Goal: Transaction & Acquisition: Purchase product/service

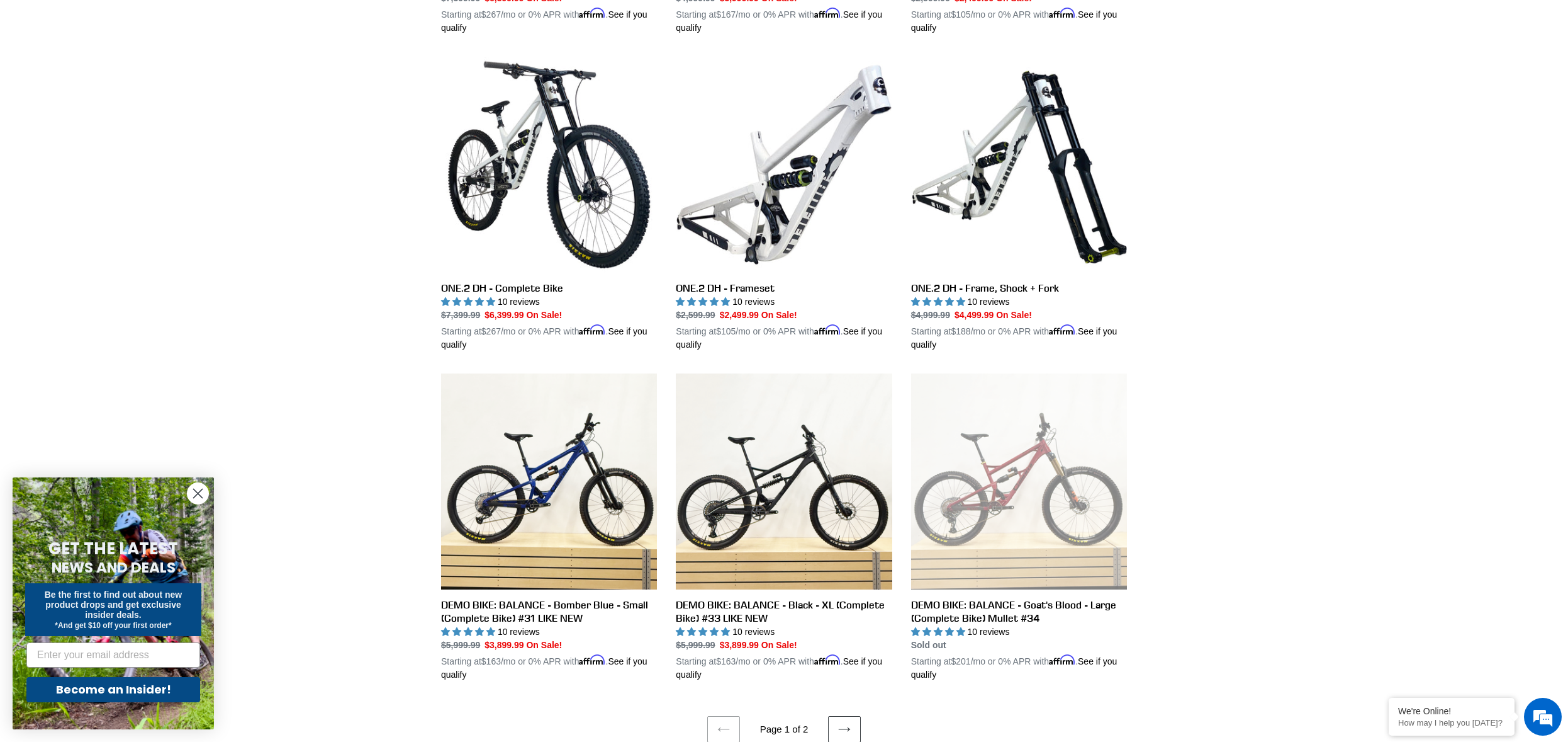
scroll to position [2528, 0]
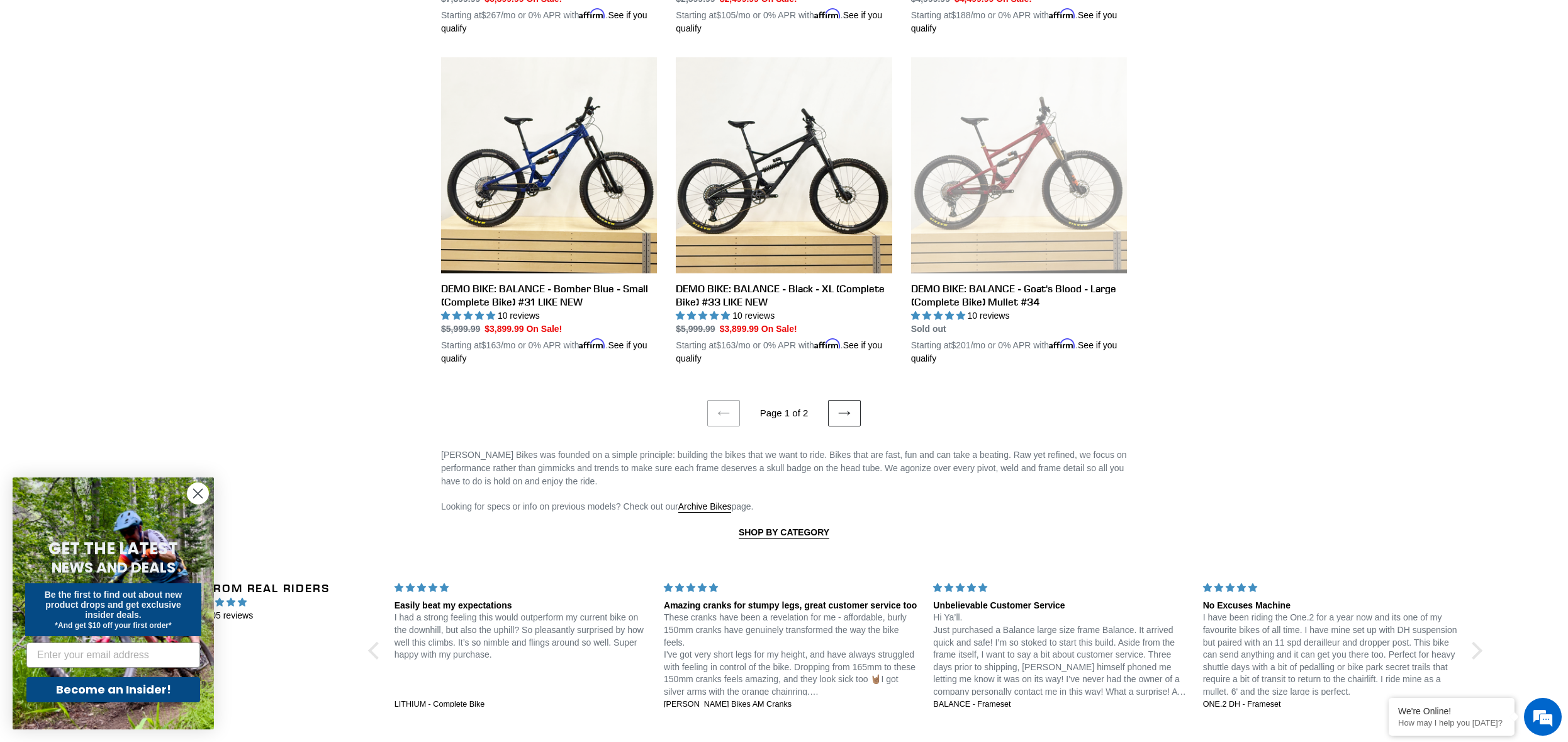
click at [851, 411] on link "Next page" at bounding box center [845, 413] width 33 height 27
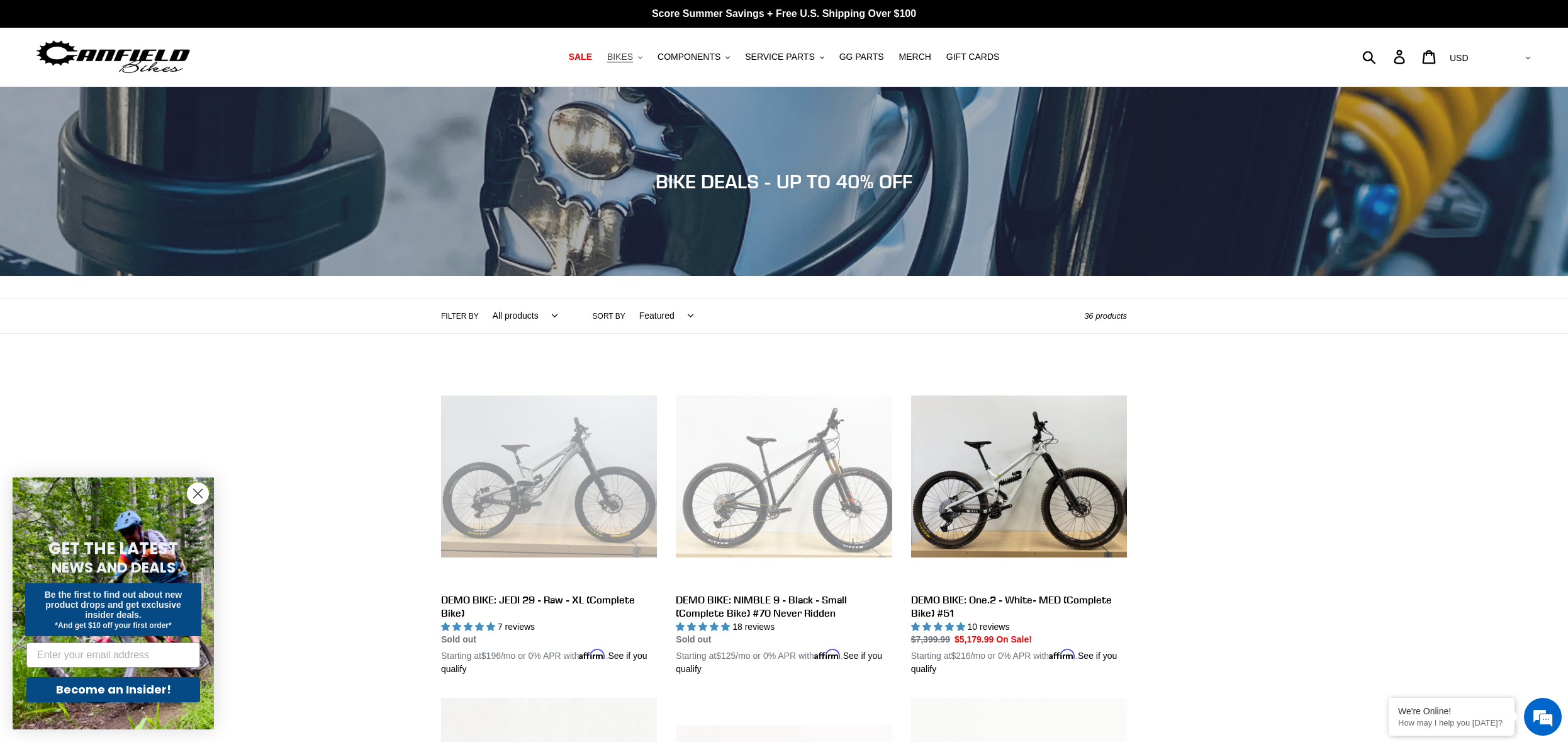
click at [625, 60] on span "BIKES" at bounding box center [620, 57] width 26 height 11
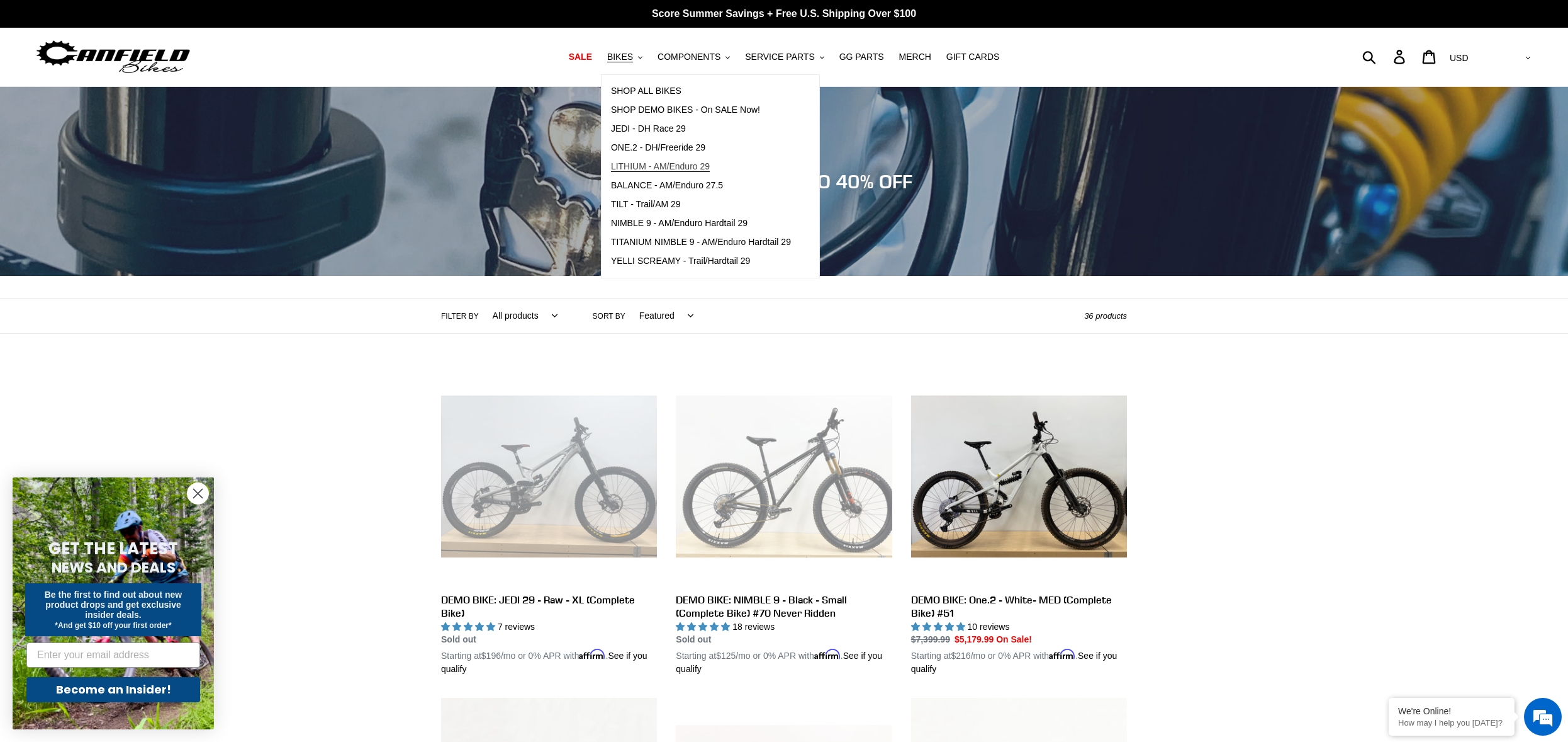
click at [674, 166] on span "LITHIUM - AM/Enduro 29" at bounding box center [660, 166] width 99 height 11
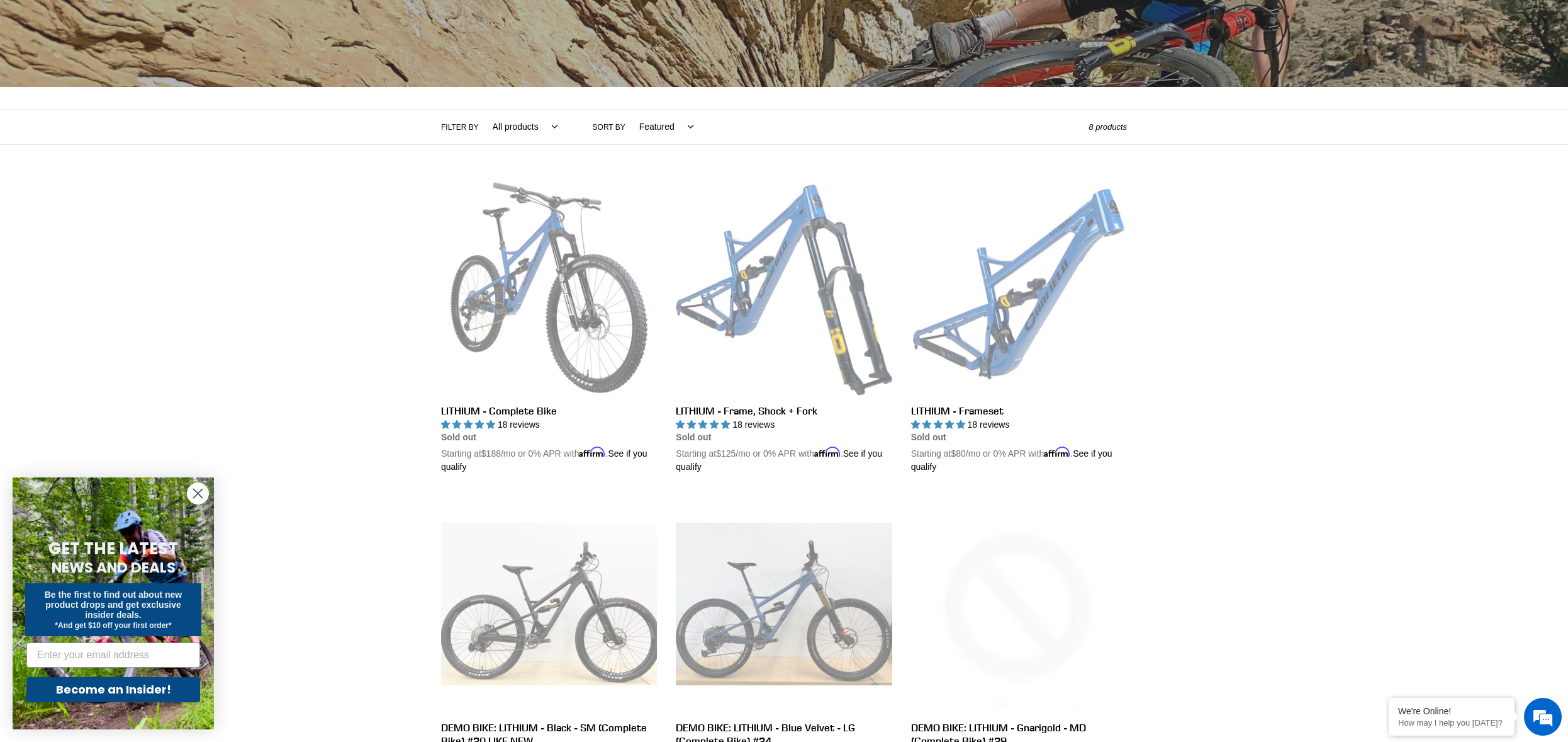
scroll to position [316, 0]
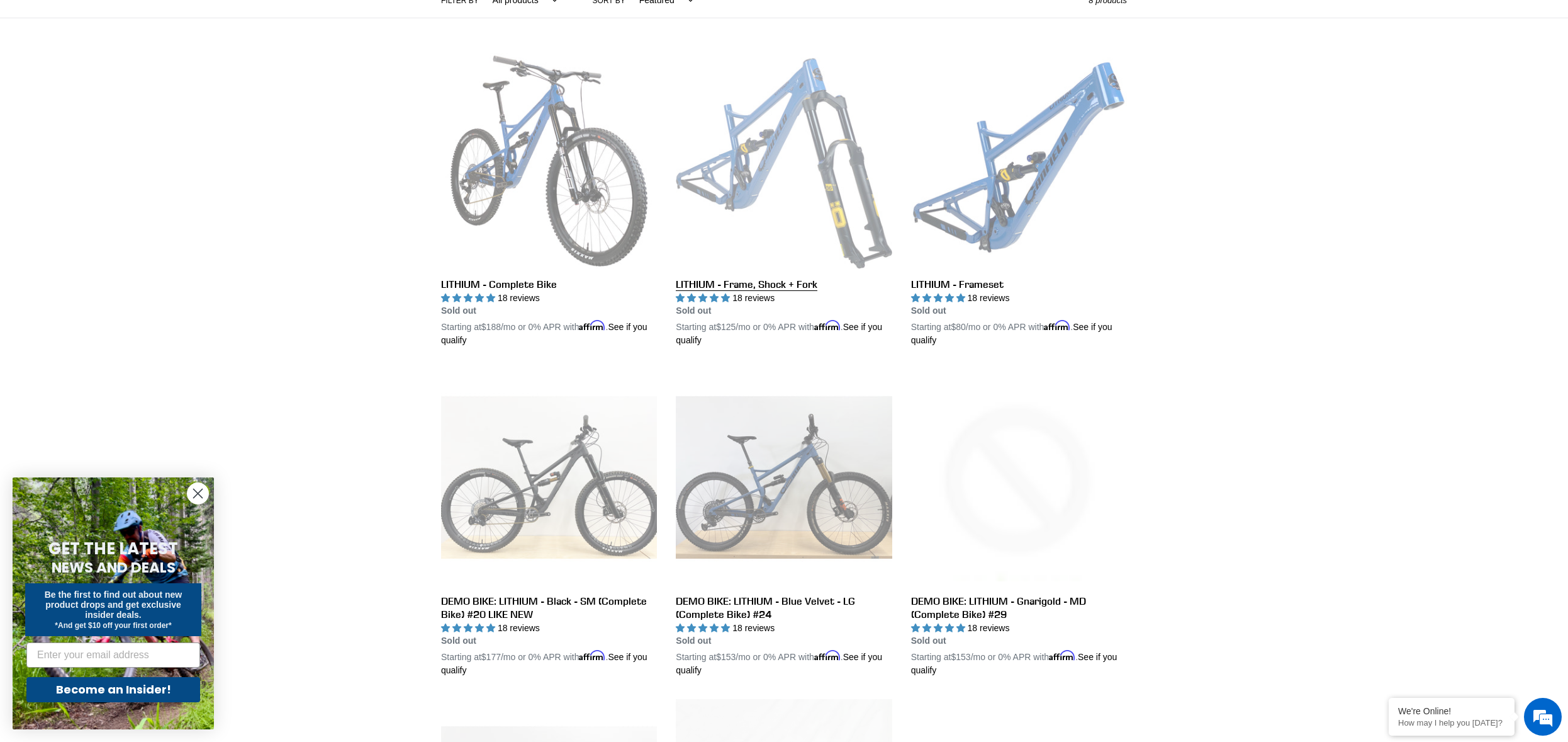
click at [759, 289] on link "LITHIUM - Frame, Shock + Fork" at bounding box center [784, 200] width 216 height 295
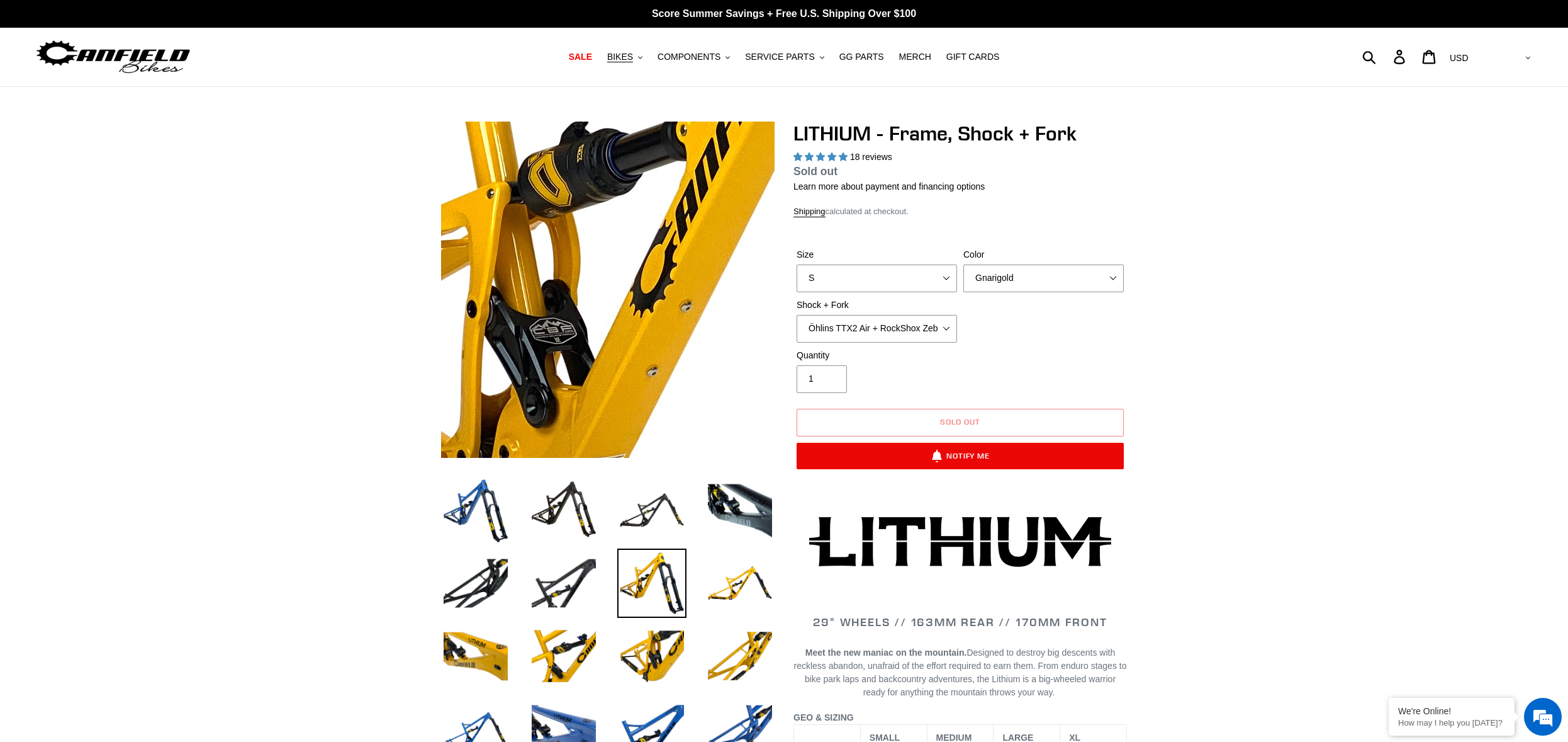
select select "highest-rating"
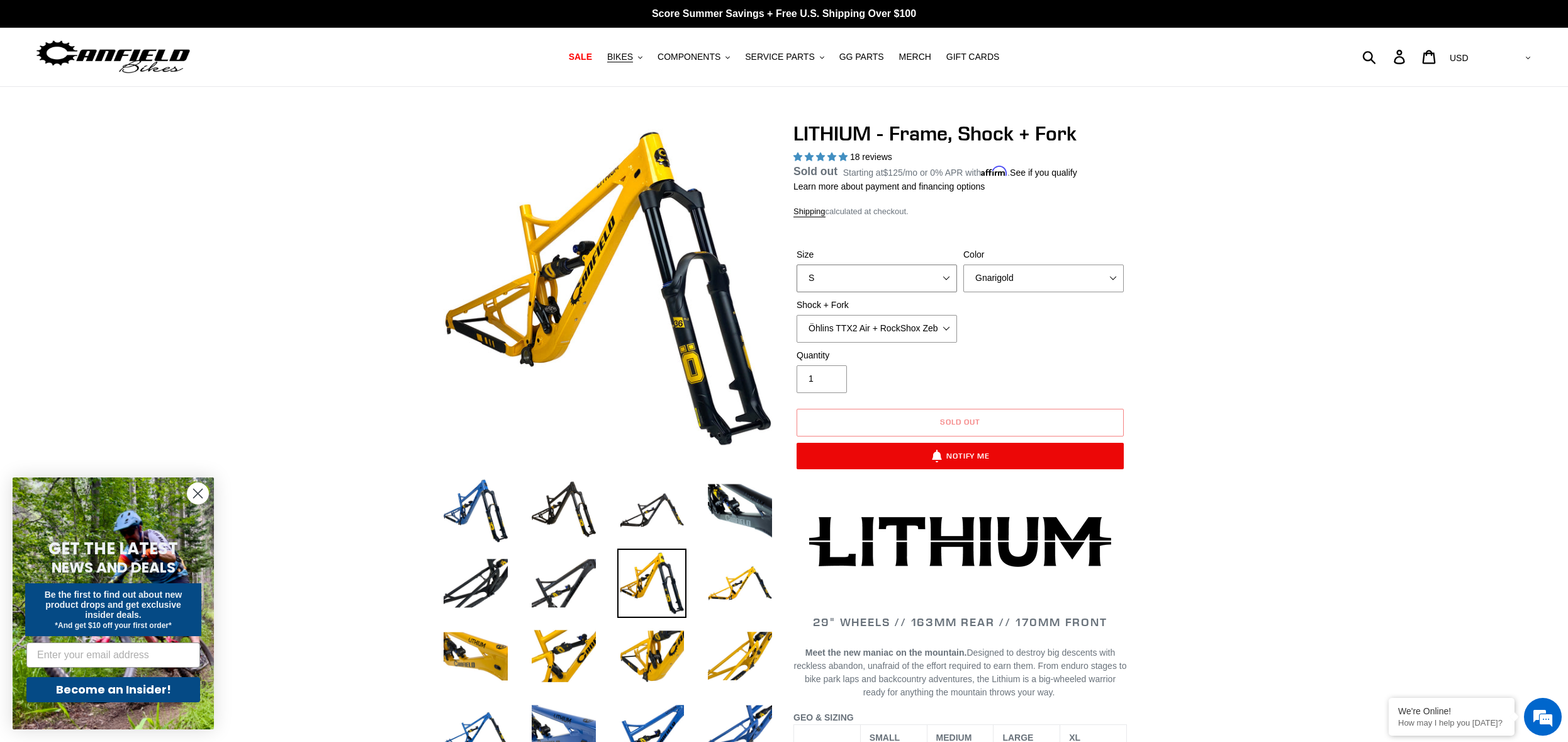
select select "XL"
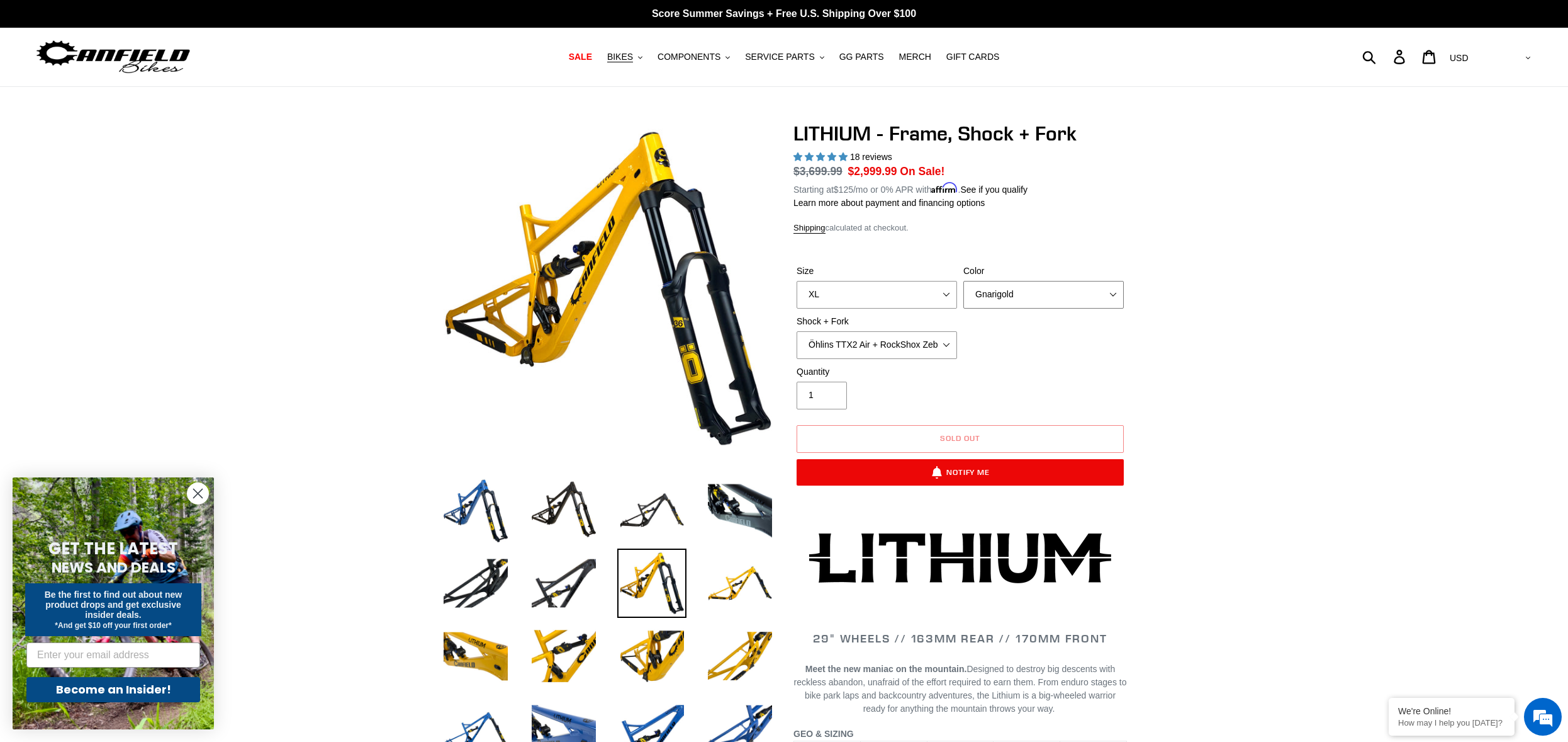
select select "Stealth Black"
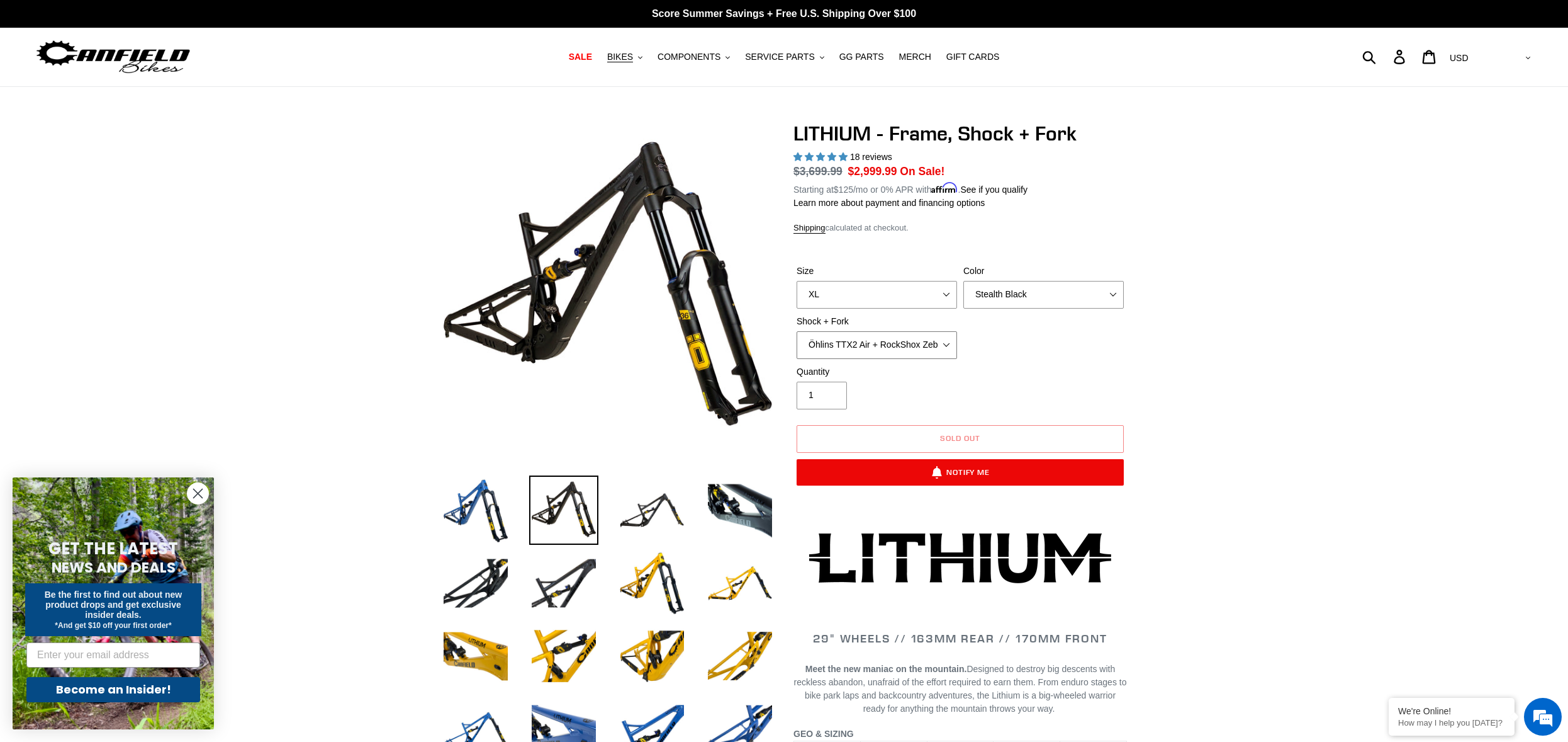
select select "EXT Storia V3-S + EXT Era V2.1 170mm"
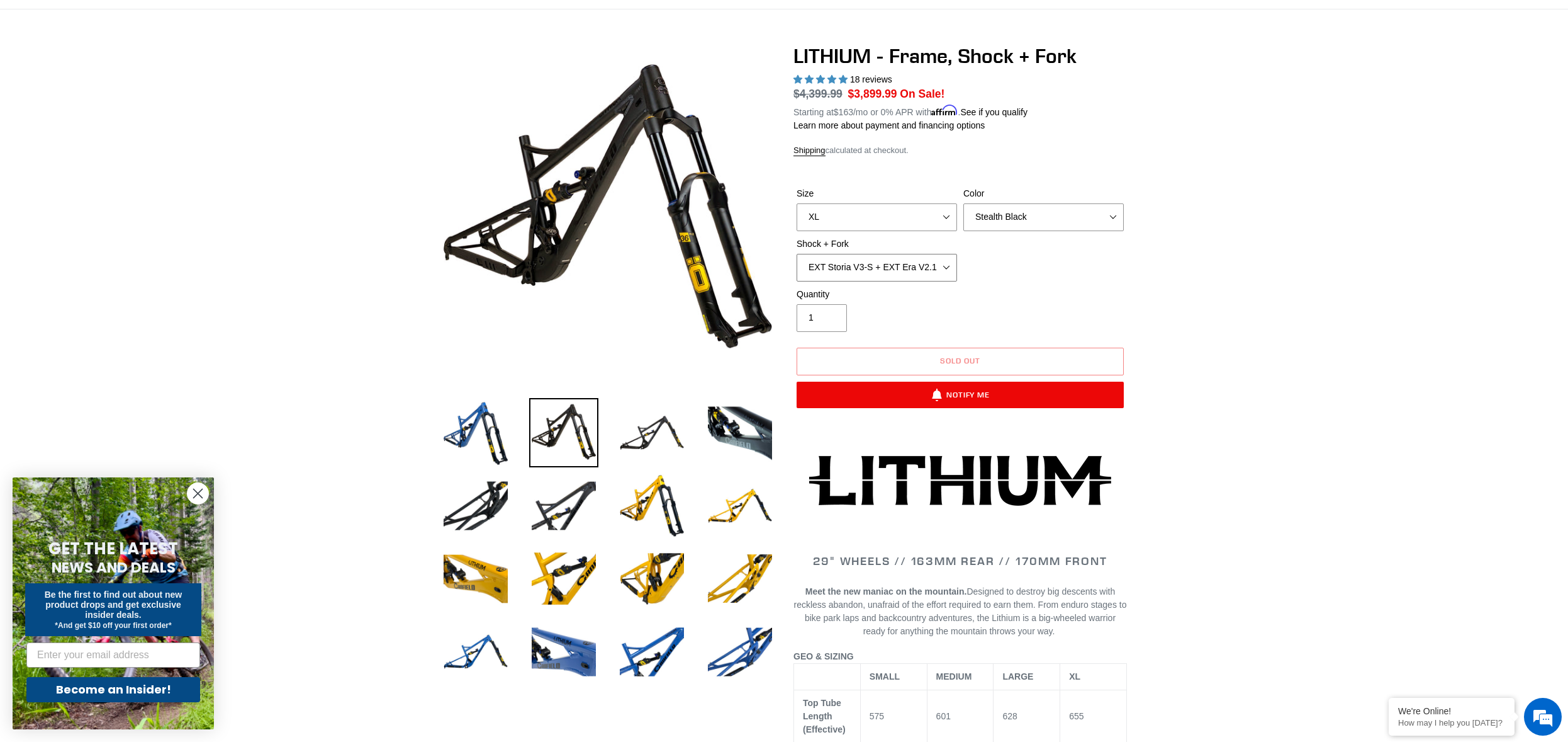
scroll to position [63, 0]
